Goal: Information Seeking & Learning: Learn about a topic

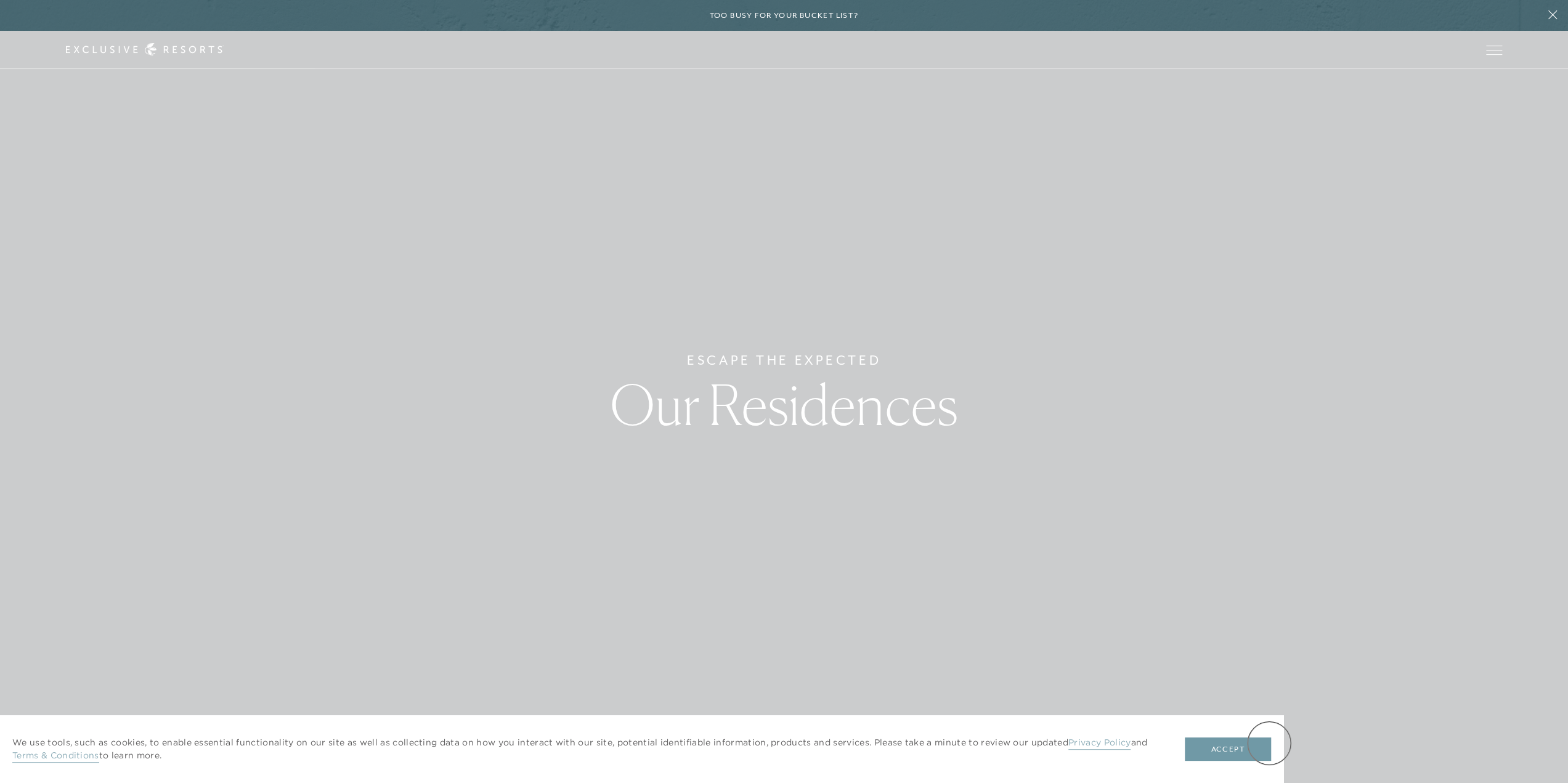
click at [1269, 743] on button "Accept" at bounding box center [1227, 749] width 86 height 24
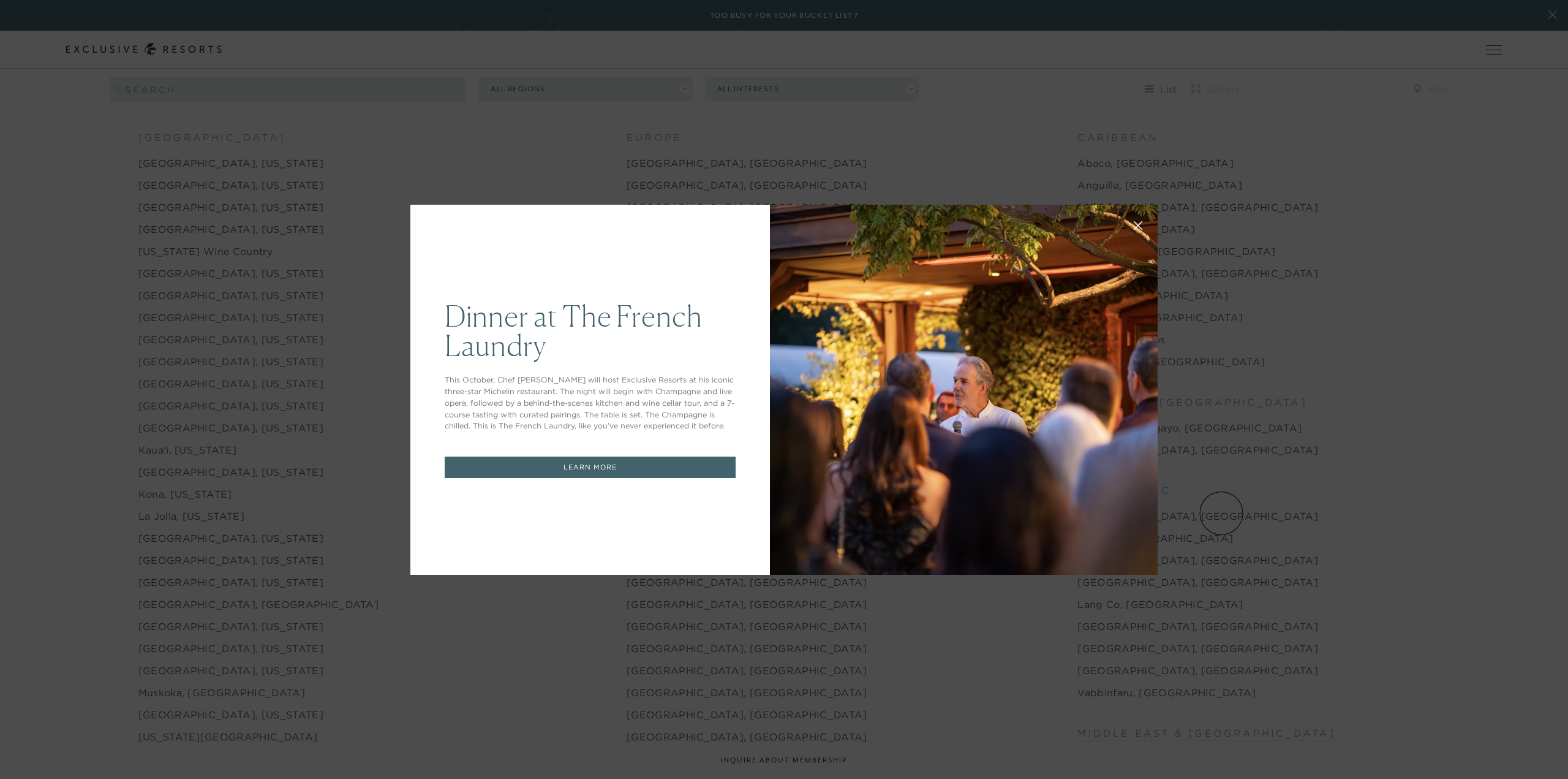
click at [1134, 224] on icon at bounding box center [1138, 225] width 9 height 9
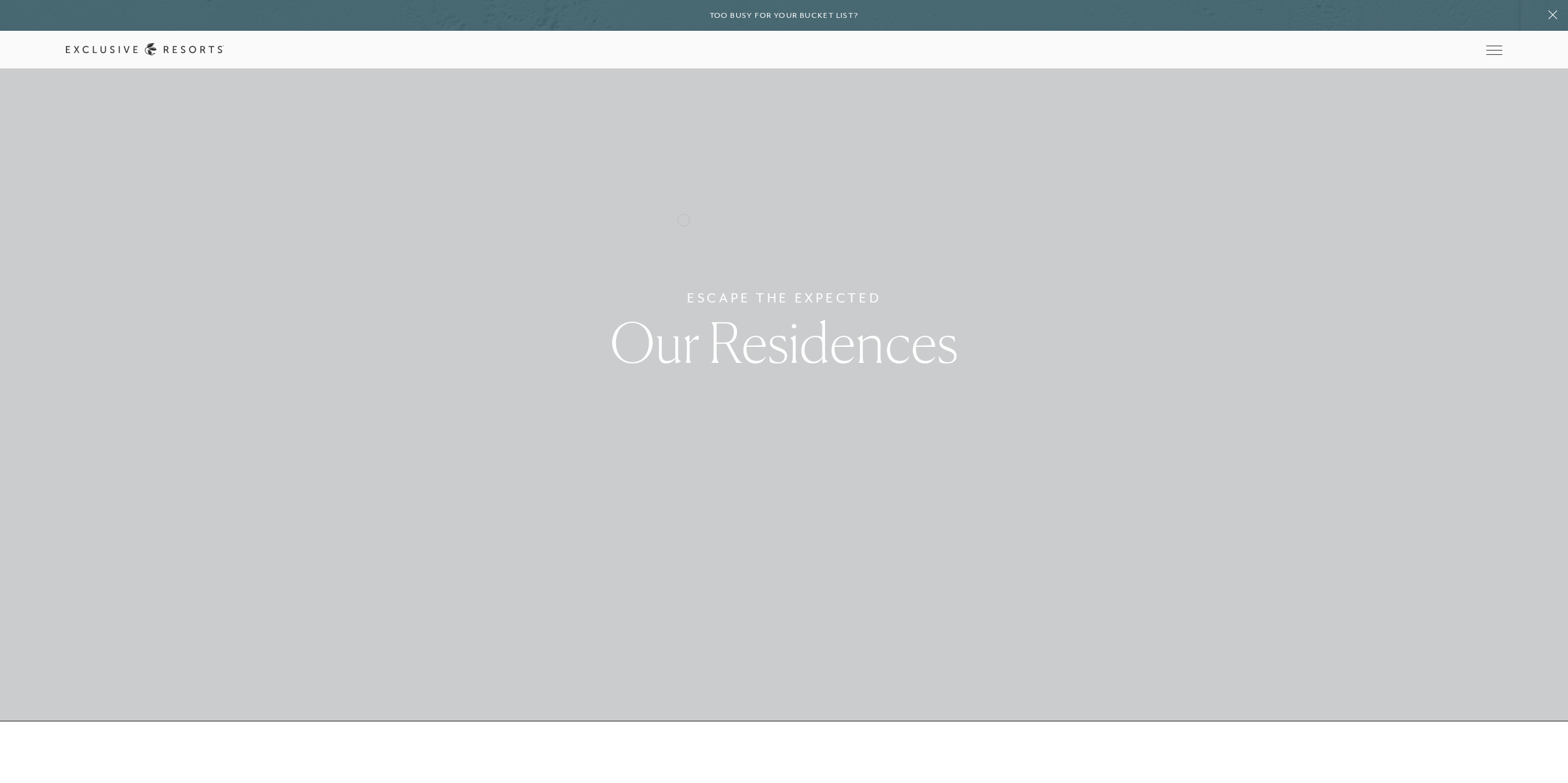
scroll to position [62, 0]
click at [0, 0] on link "Residence Collection" at bounding box center [0, 0] width 0 height 0
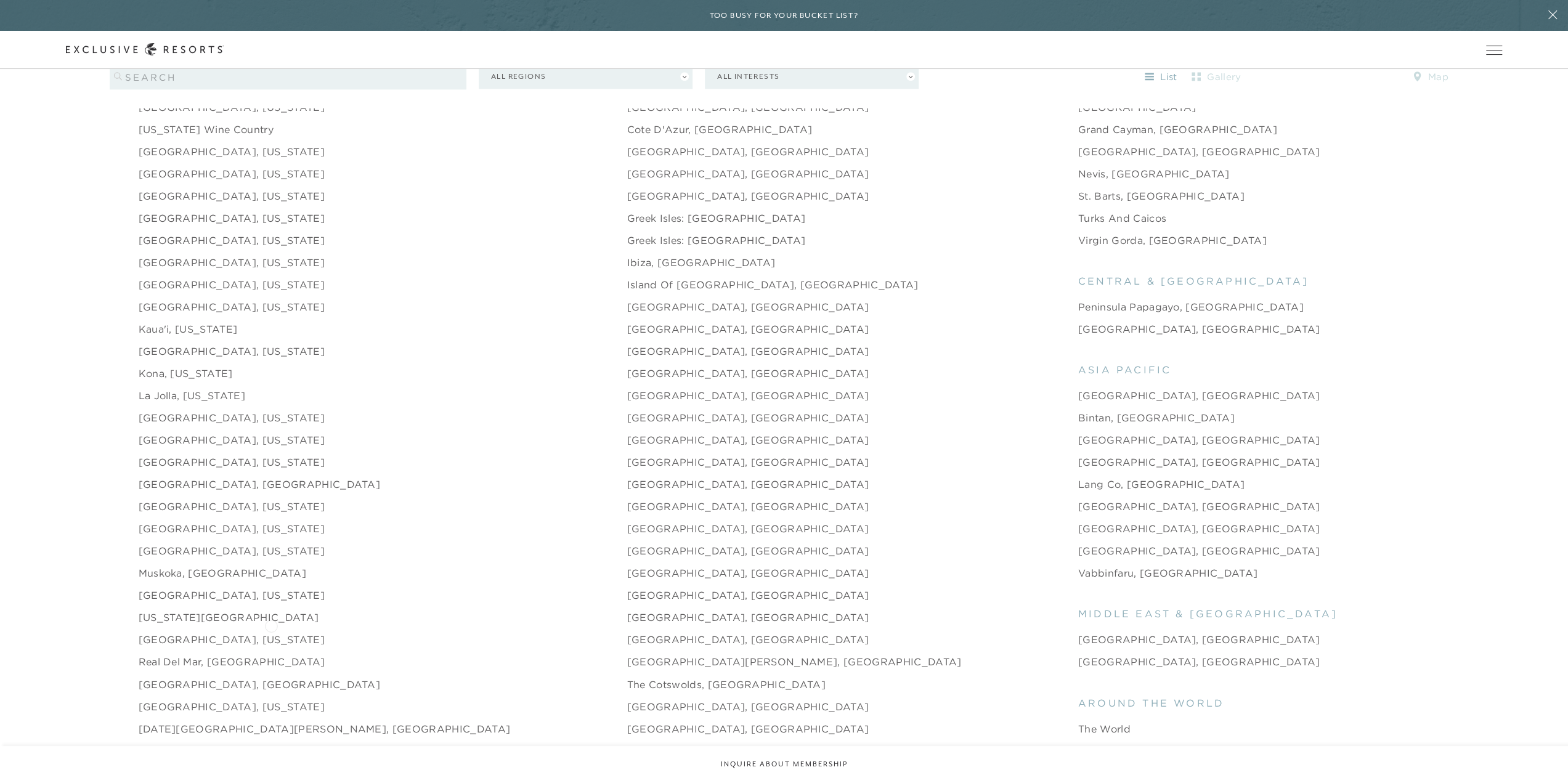
scroll to position [1786, 0]
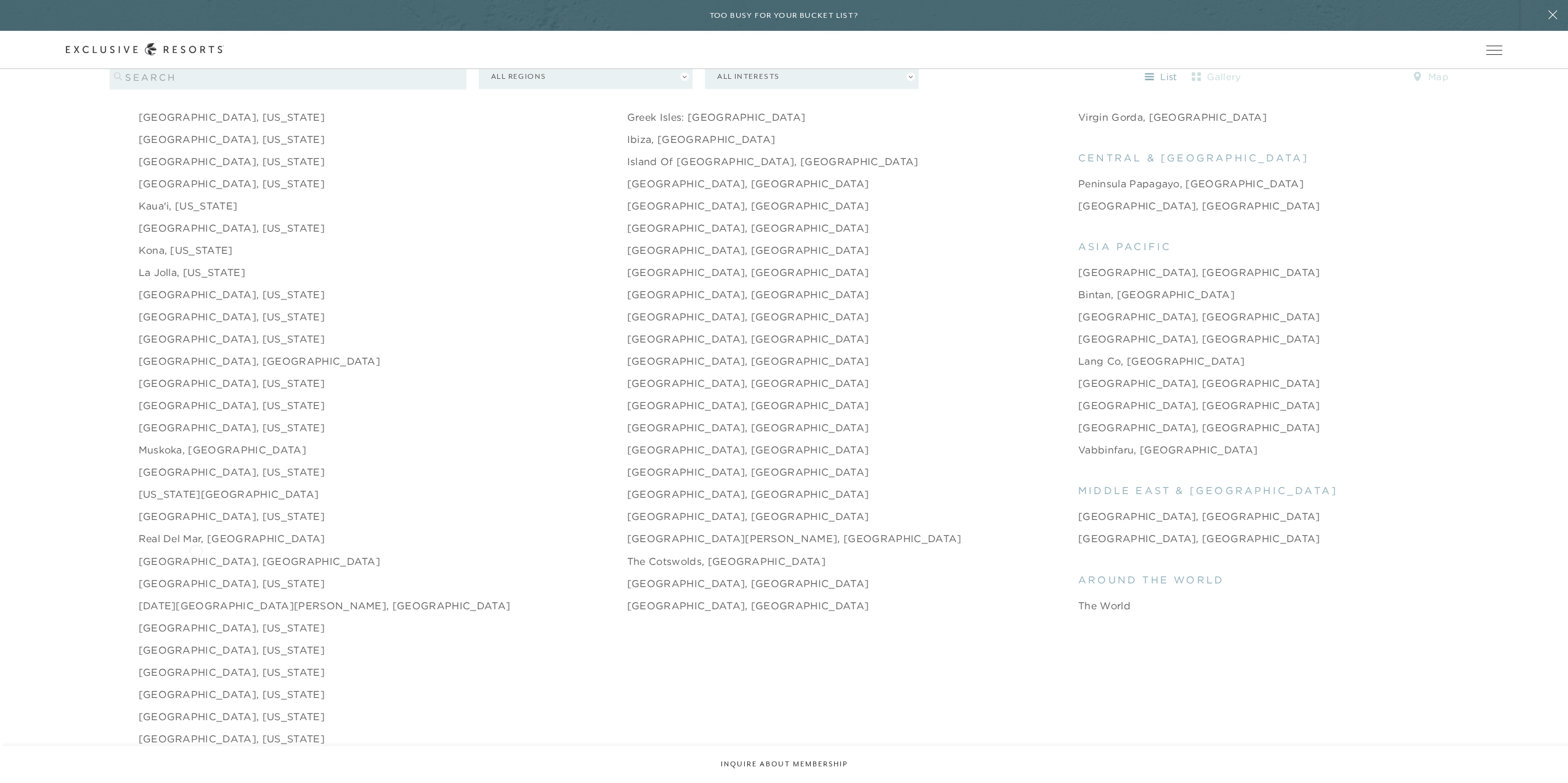
click at [196, 553] on link "[GEOGRAPHIC_DATA], [GEOGRAPHIC_DATA]" at bounding box center [260, 560] width 242 height 14
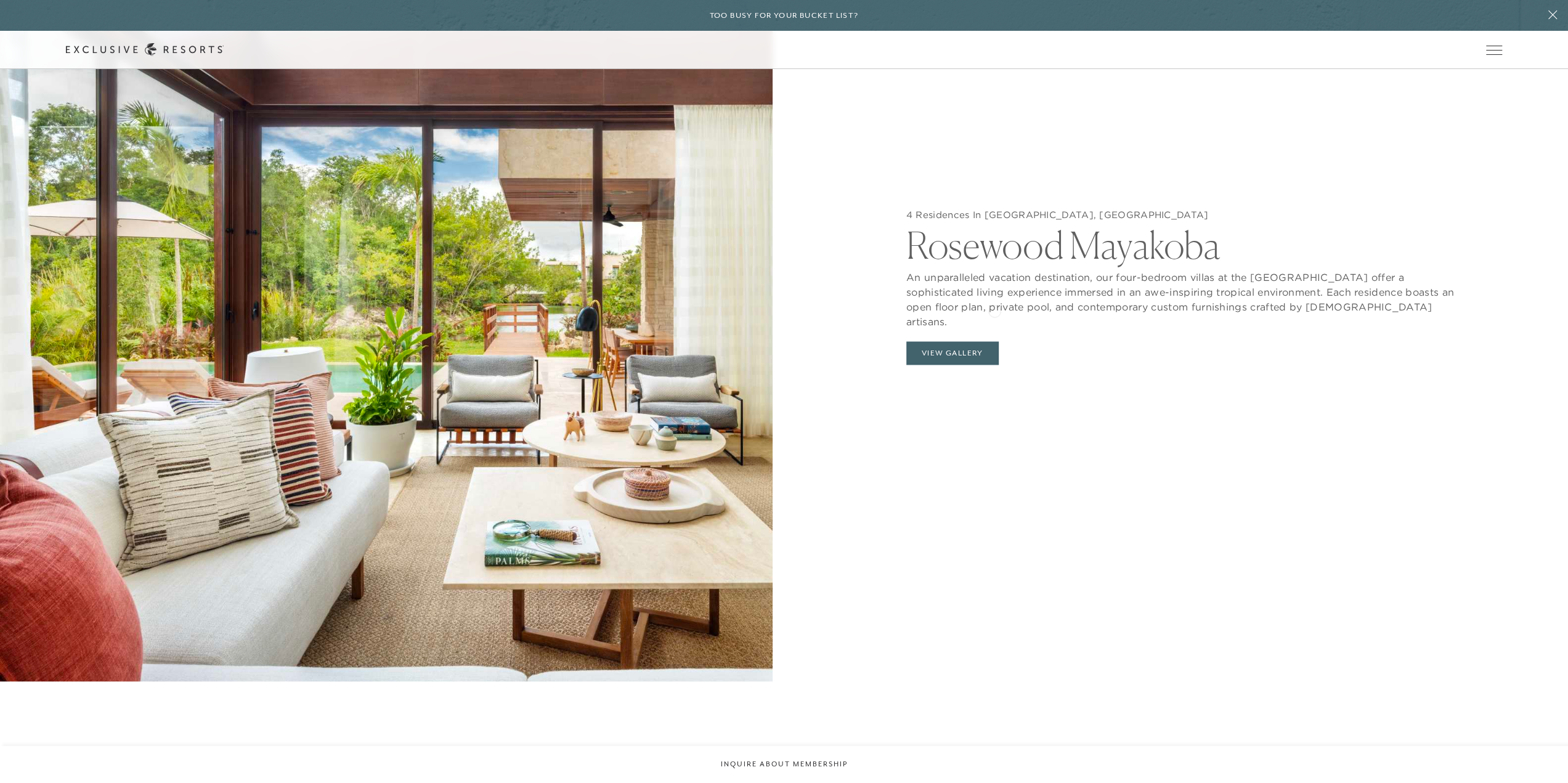
scroll to position [1724, 0]
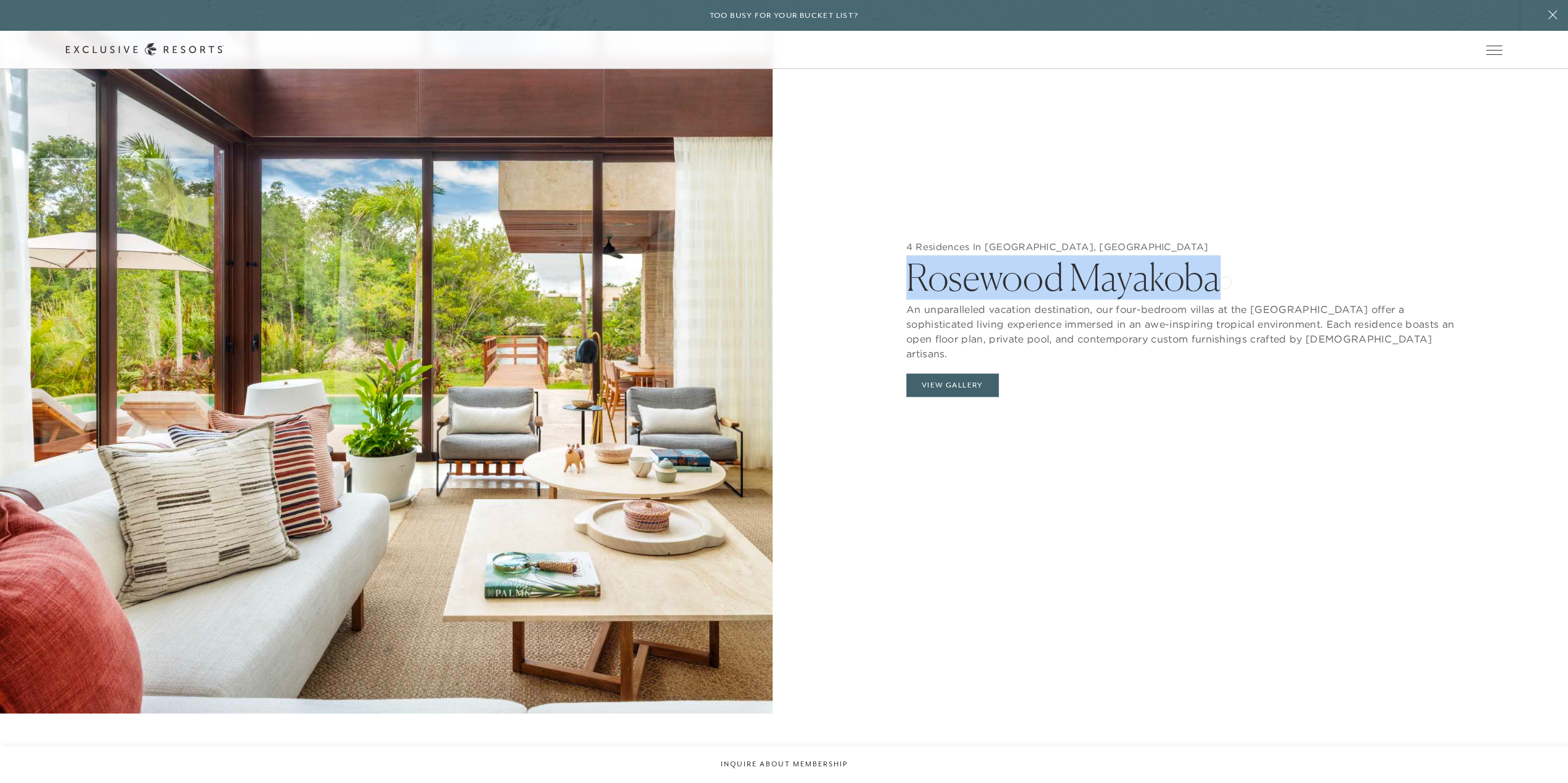
drag, startPoint x: 914, startPoint y: 274, endPoint x: 1225, endPoint y: 281, distance: 311.1
click at [1225, 281] on h2 "Rosewood Mayakoba" at bounding box center [1182, 274] width 551 height 43
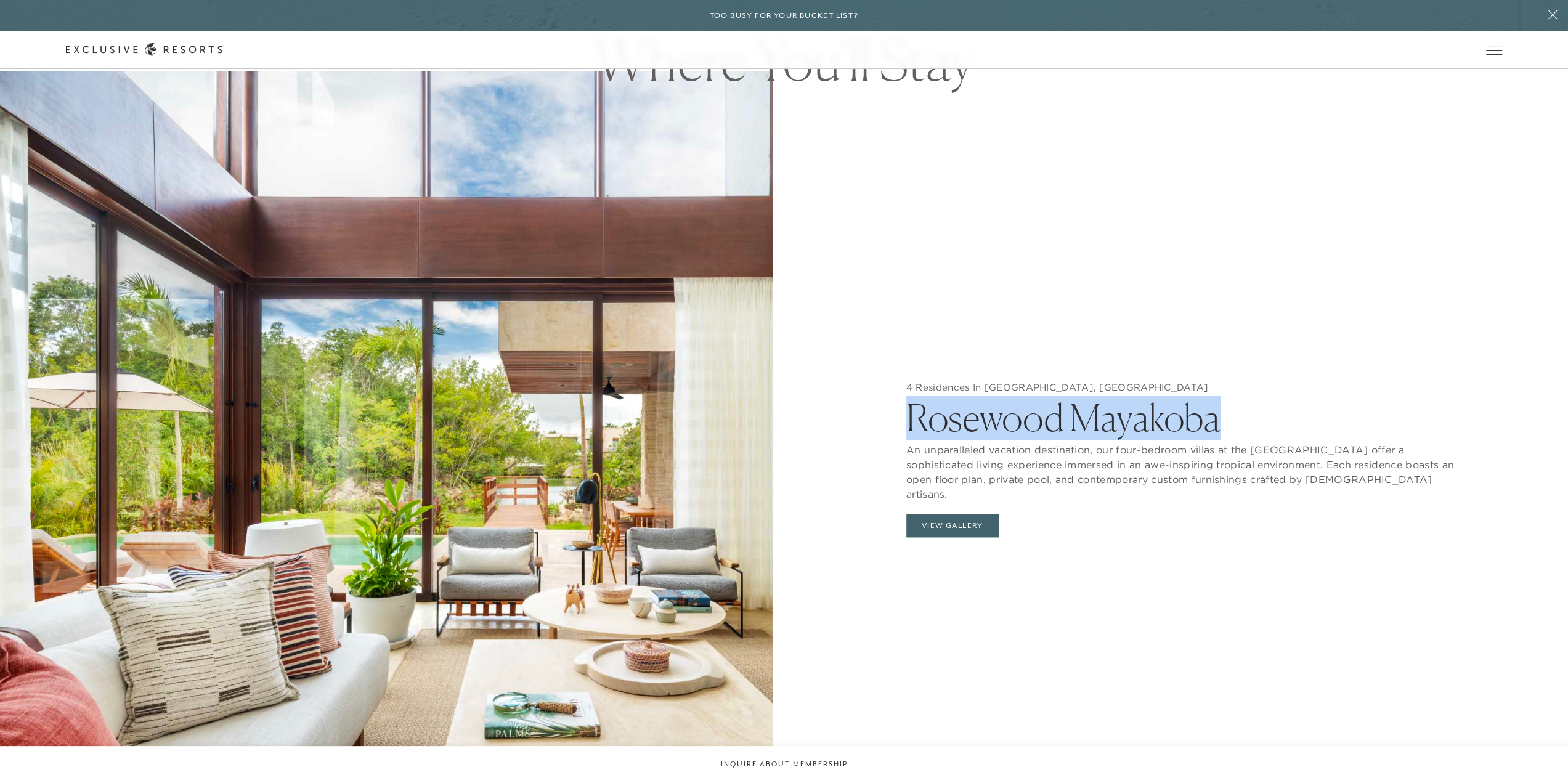
scroll to position [1601, 0]
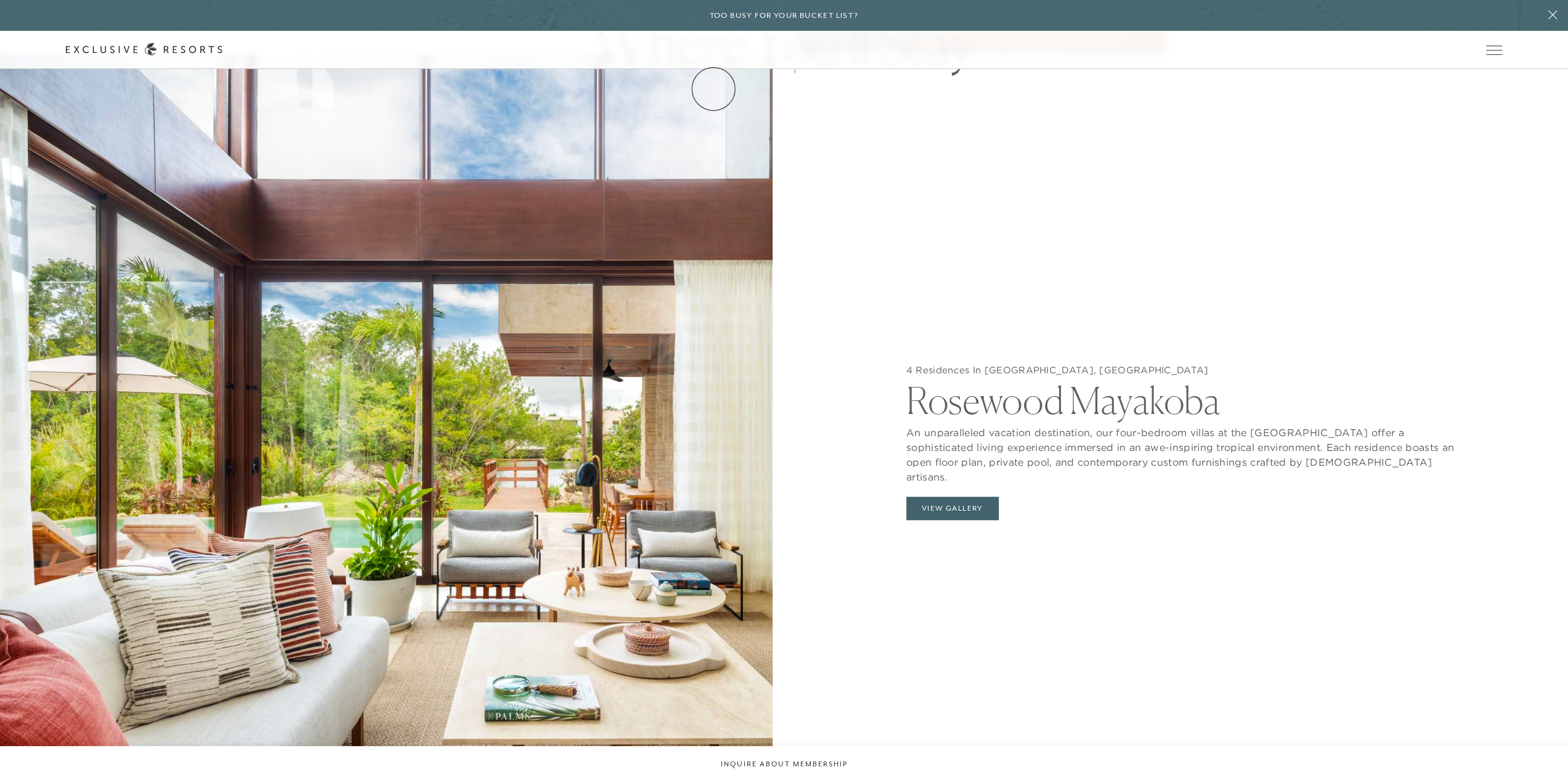
click at [0, 0] on link "The Collection" at bounding box center [0, 0] width 0 height 0
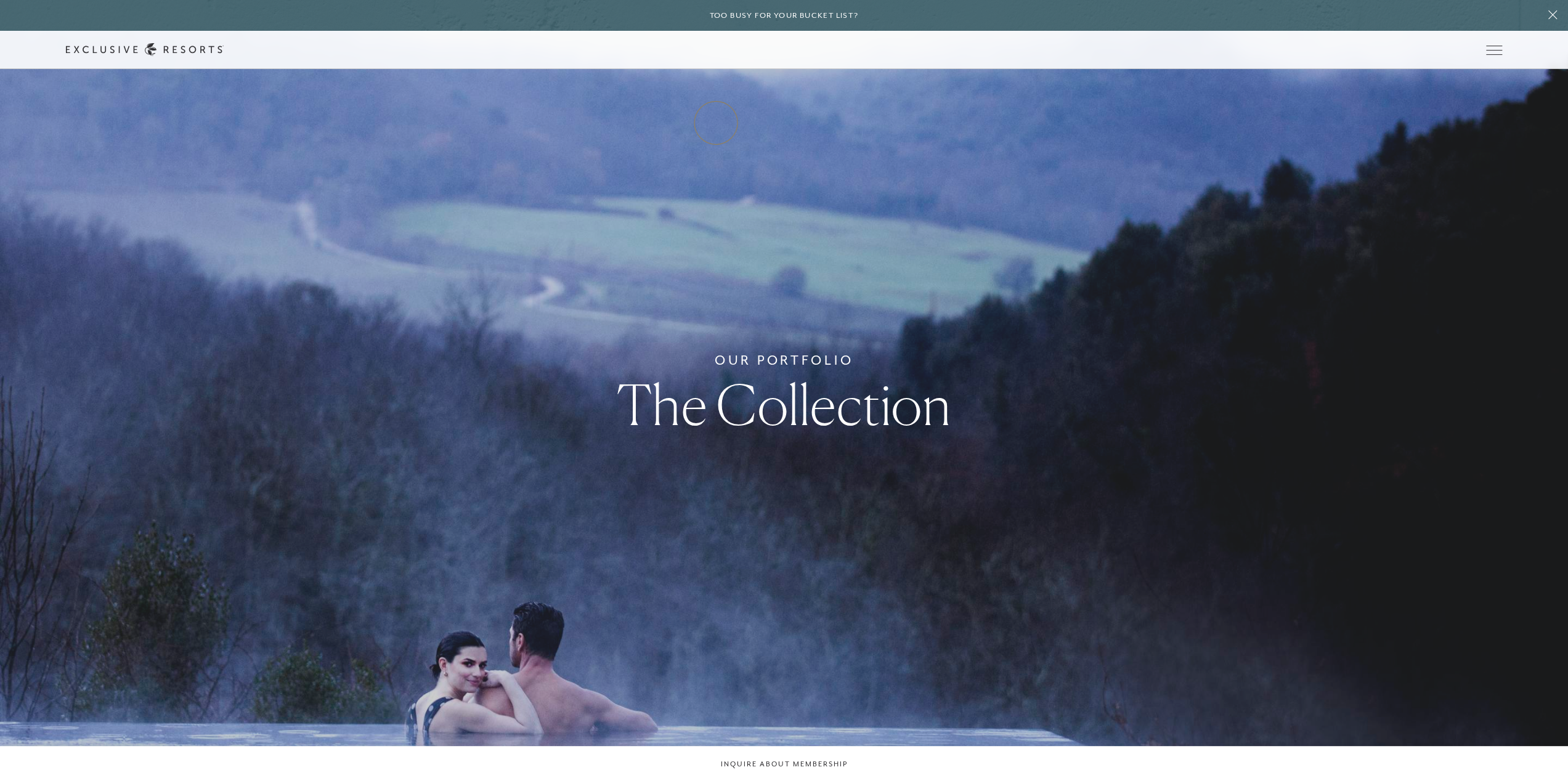
click at [0, 0] on link "Residence Collection" at bounding box center [0, 0] width 0 height 0
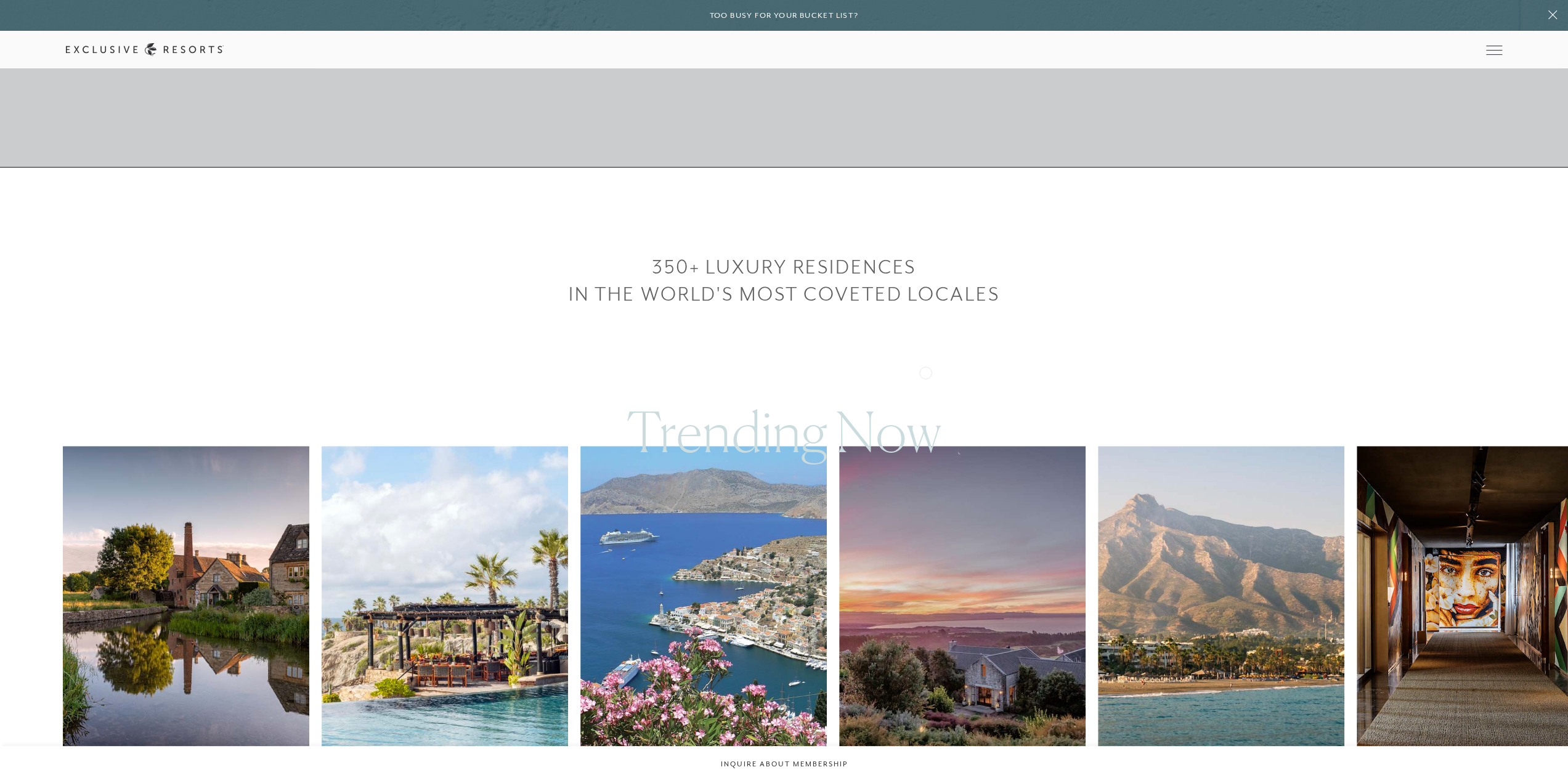
scroll to position [1563, 0]
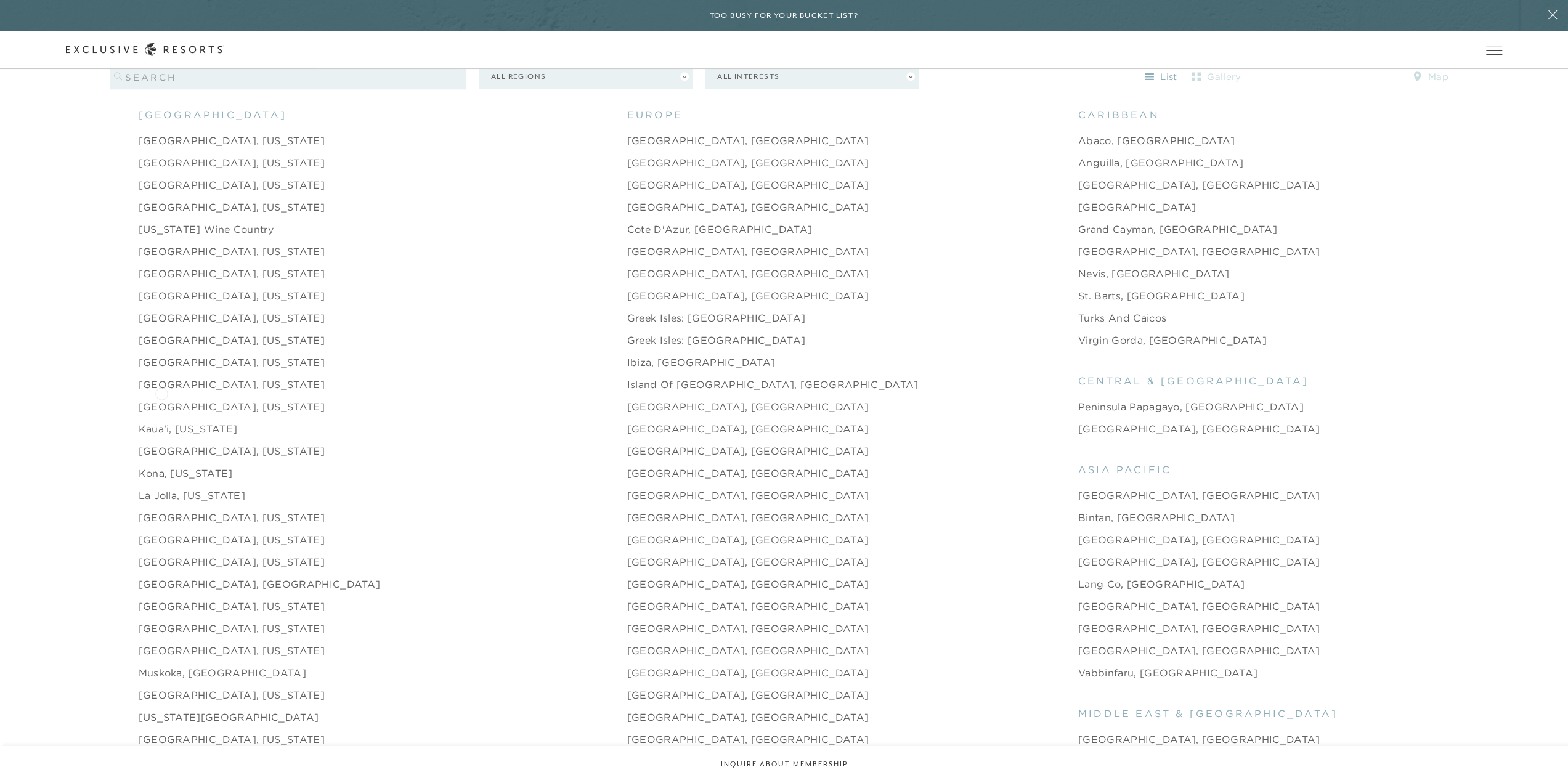
click at [161, 399] on link "[GEOGRAPHIC_DATA], [US_STATE]" at bounding box center [232, 406] width 186 height 14
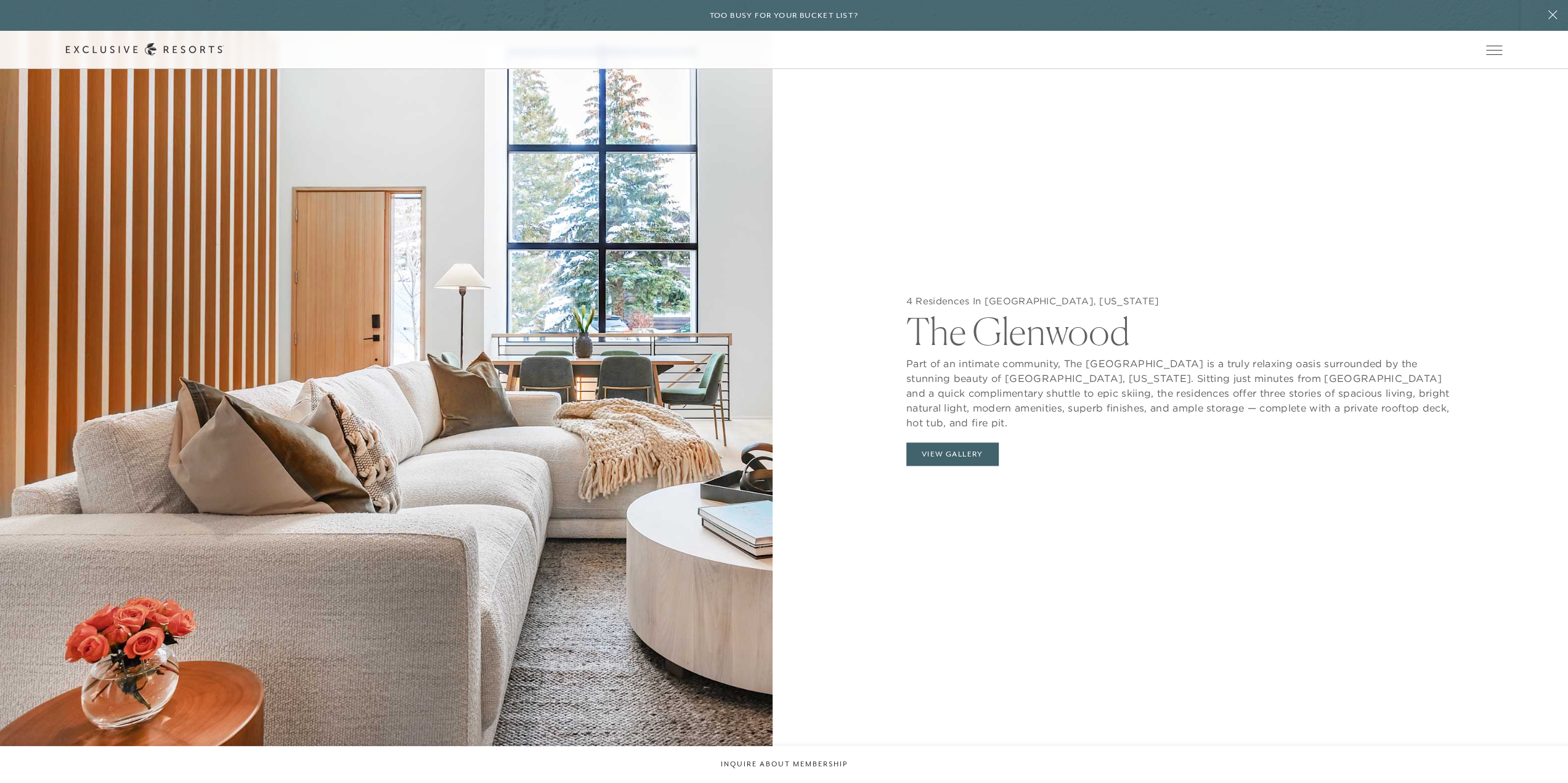
scroll to position [1658, 0]
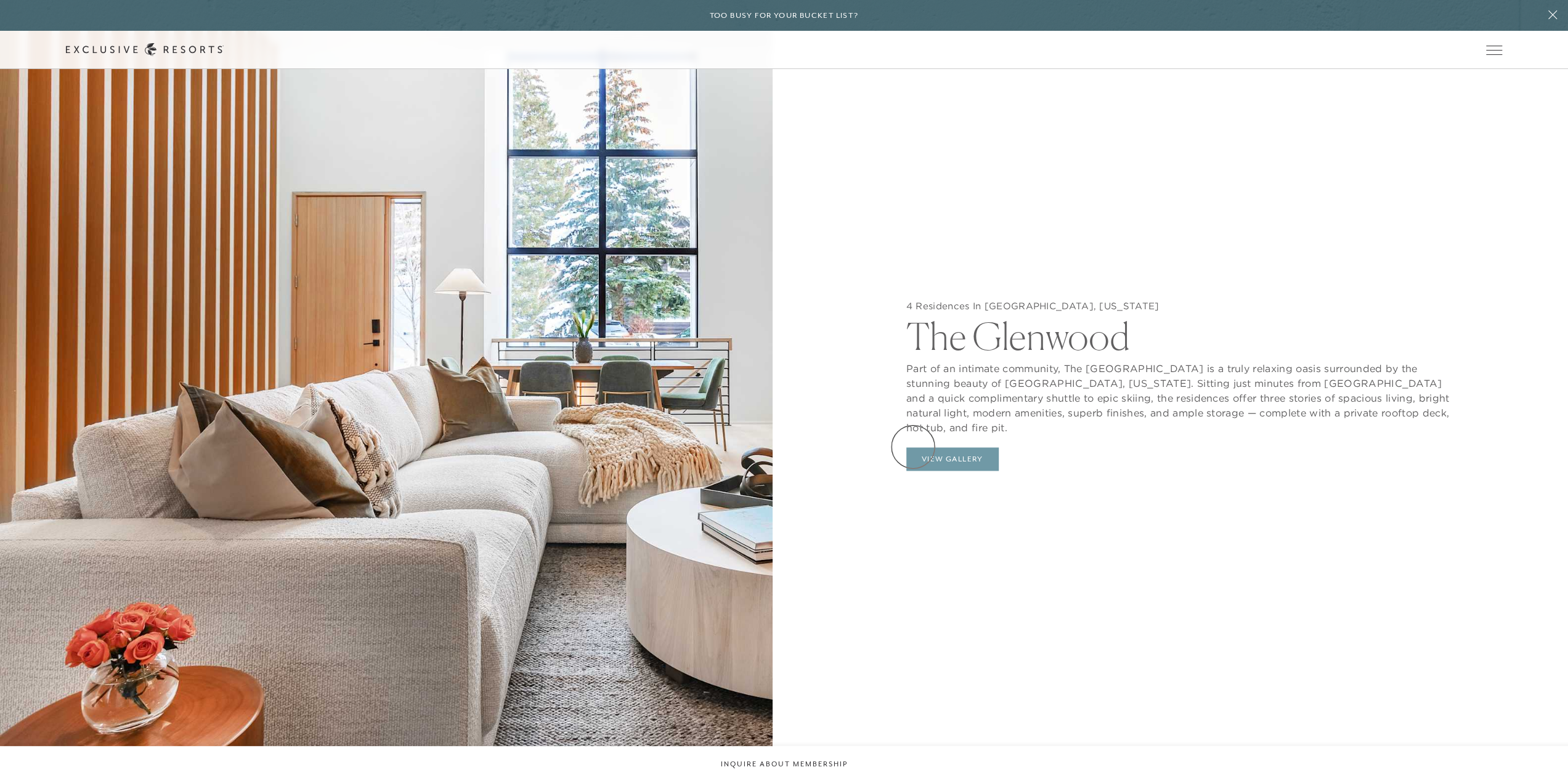
click at [913, 447] on button "View Gallery" at bounding box center [952, 459] width 93 height 24
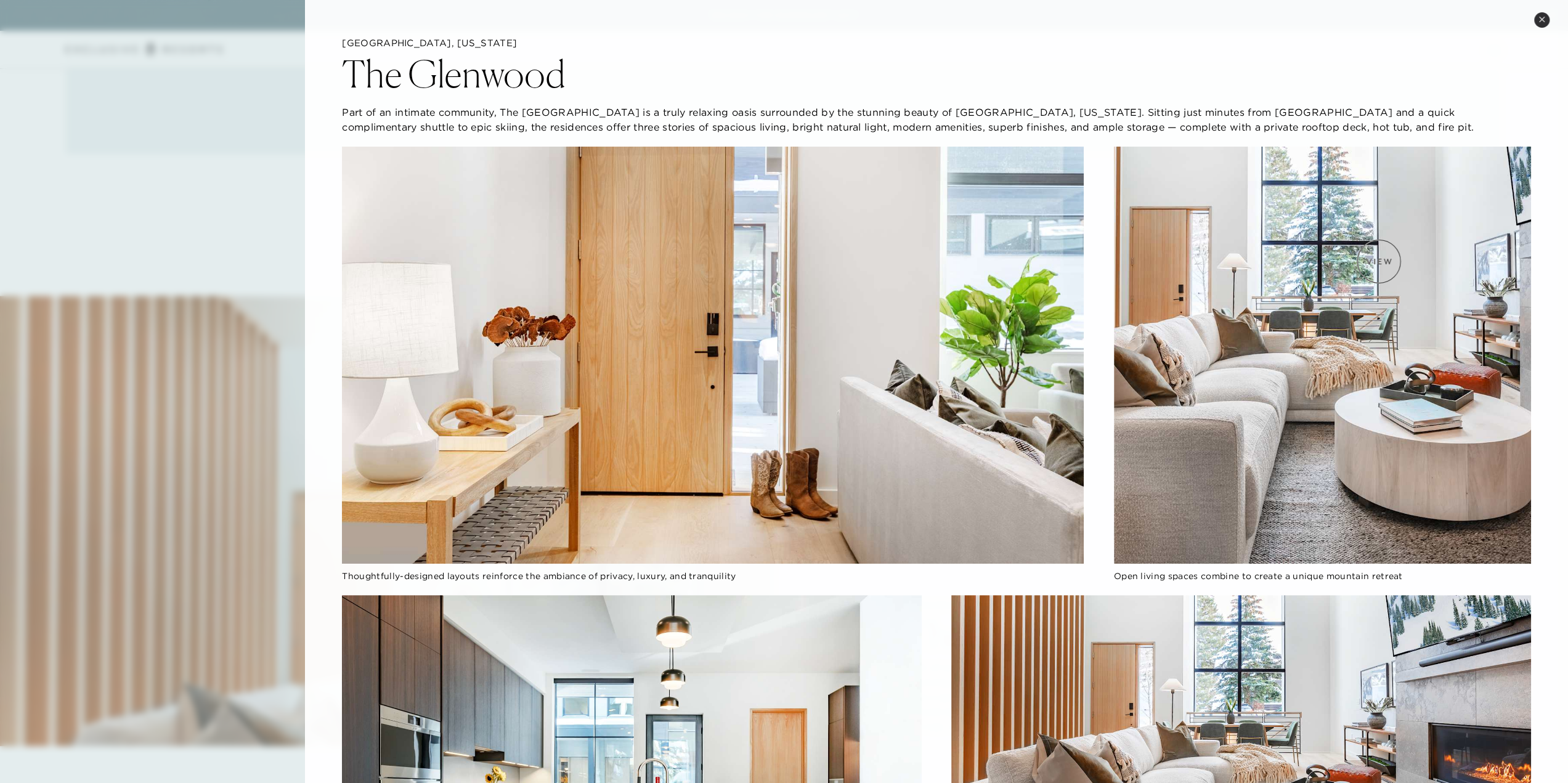
scroll to position [1350, 0]
click at [1539, 14] on button "Close quickview" at bounding box center [1541, 20] width 15 height 15
